Goal: Find specific page/section: Find specific page/section

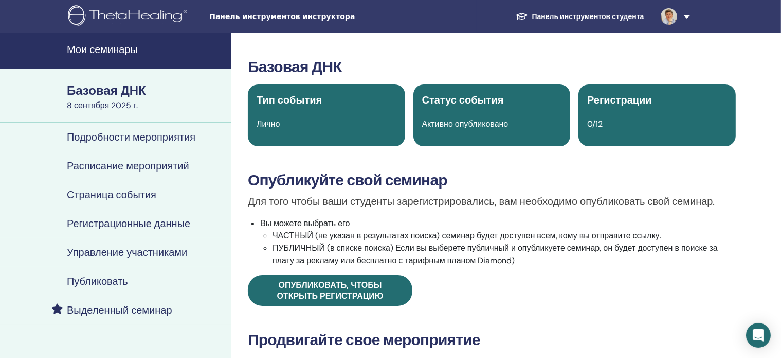
drag, startPoint x: 0, startPoint y: 0, endPoint x: 670, endPoint y: 16, distance: 670.0
click at [670, 16] on img at bounding box center [669, 16] width 16 height 16
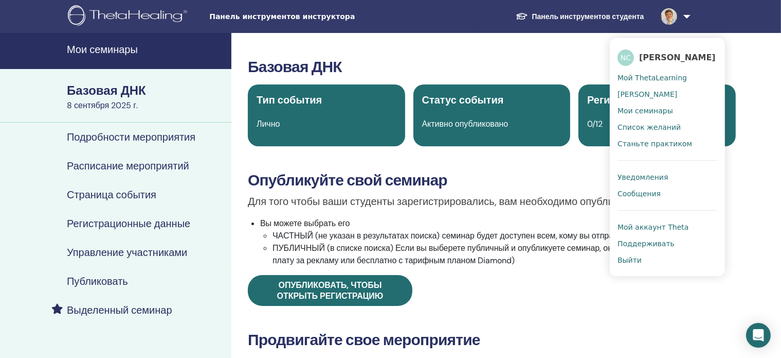
click at [749, 170] on div "Базовая ДНК Тип события Лично Статус события Активно опубликовано Регистрации 0…" at bounding box center [491, 347] width 521 height 629
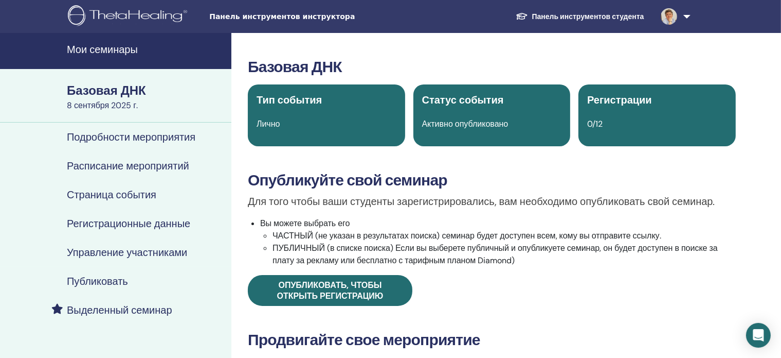
click at [631, 127] on div "0/12" at bounding box center [657, 124] width 152 height 12
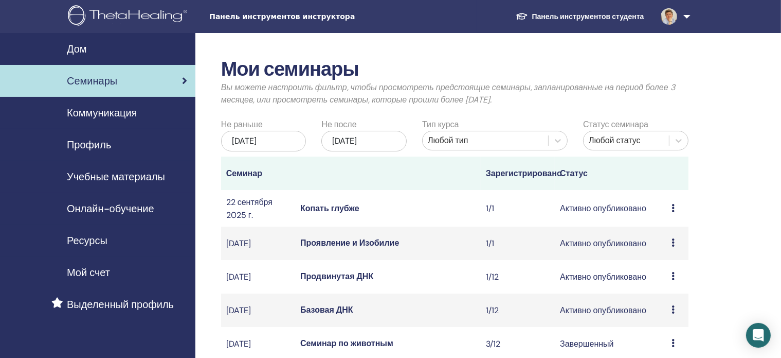
click at [319, 315] on font "Базовая ДНК" at bounding box center [326, 309] width 53 height 11
